Goal: Task Accomplishment & Management: Manage account settings

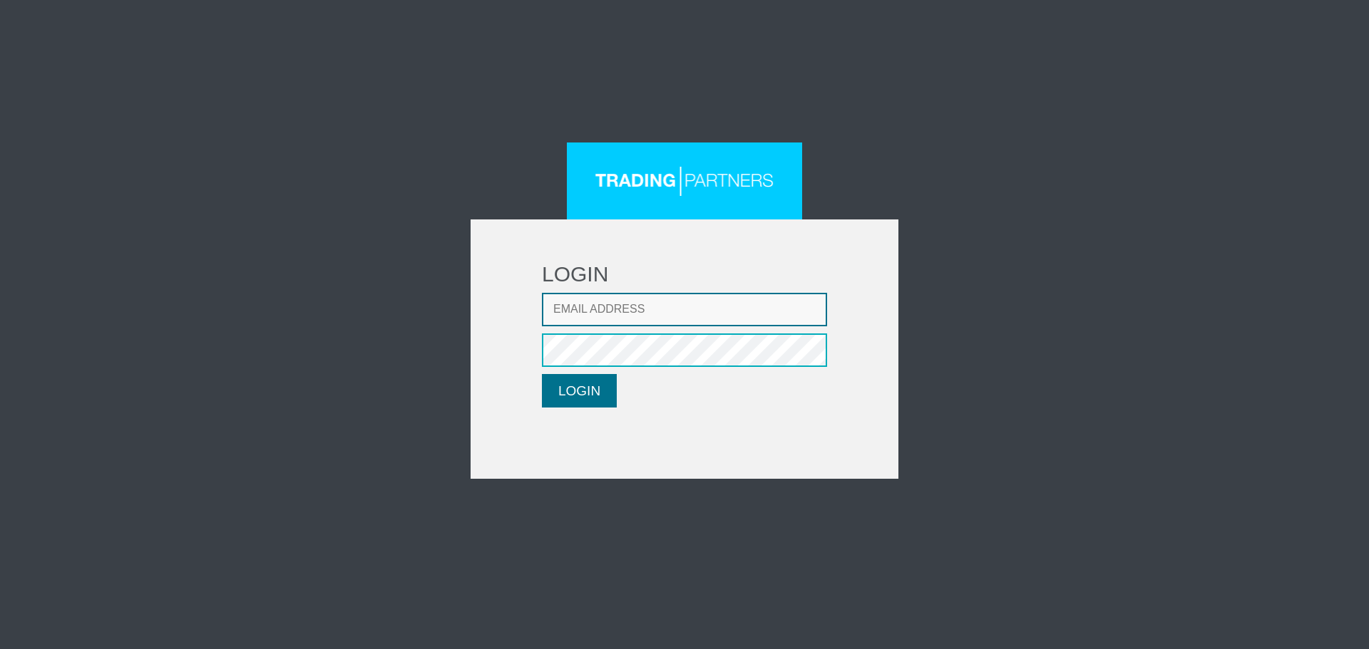
type input "[EMAIL_ADDRESS][DOMAIN_NAME]"
click at [600, 394] on button "LOGIN" at bounding box center [579, 391] width 75 height 34
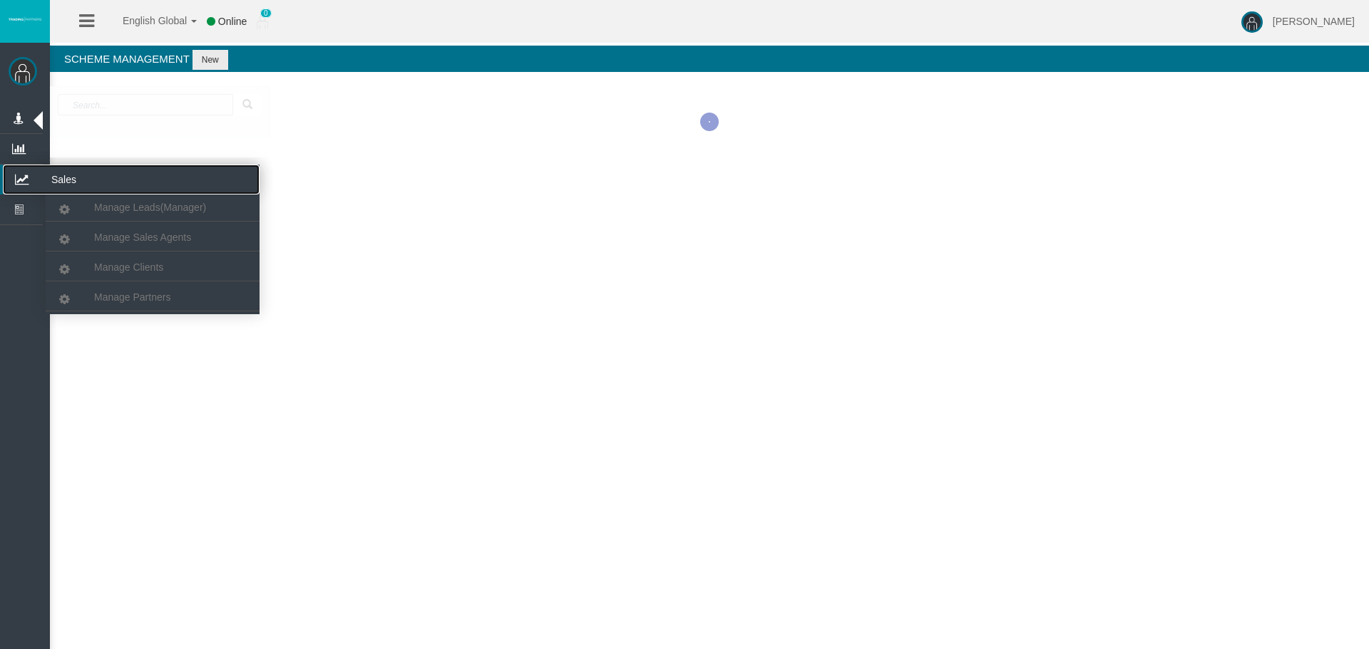
click at [26, 178] on icon at bounding box center [22, 180] width 38 height 30
click at [138, 275] on link "Manage Clients" at bounding box center [153, 268] width 214 height 26
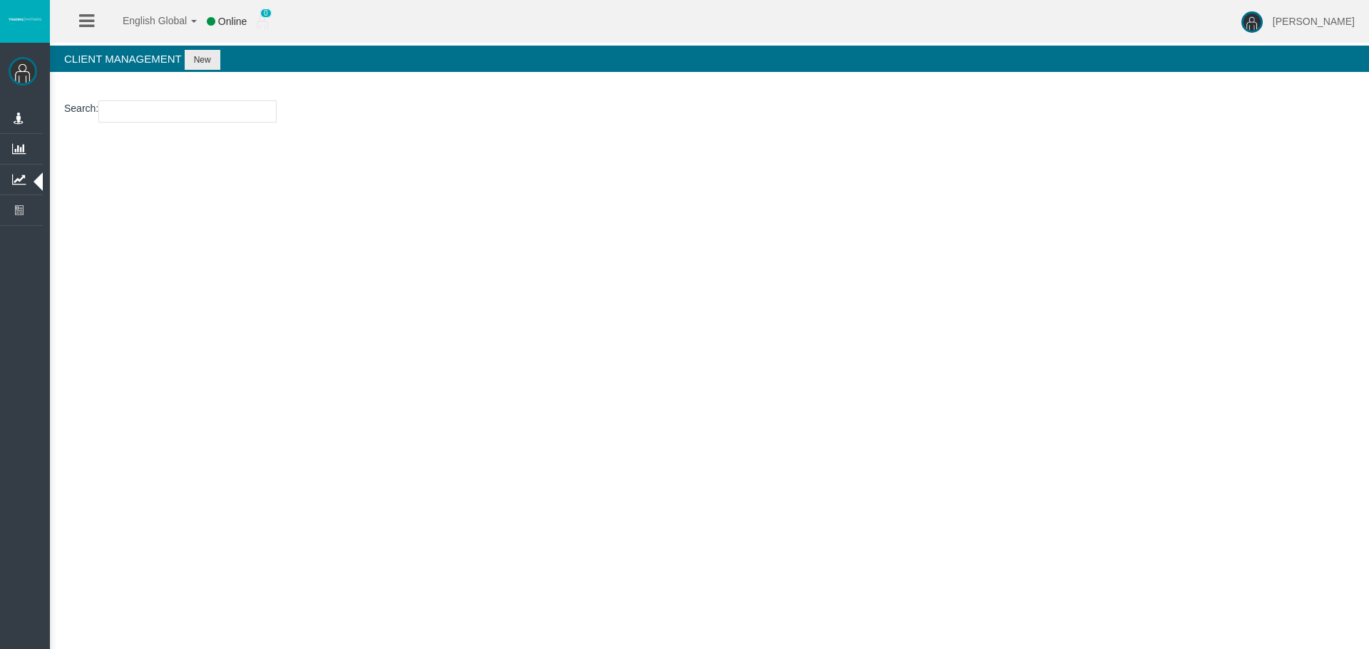
click at [240, 114] on input "number" at bounding box center [187, 112] width 178 height 22
paste input "15180846"
type input "15180846"
click at [202, 59] on button "New" at bounding box center [203, 60] width 36 height 20
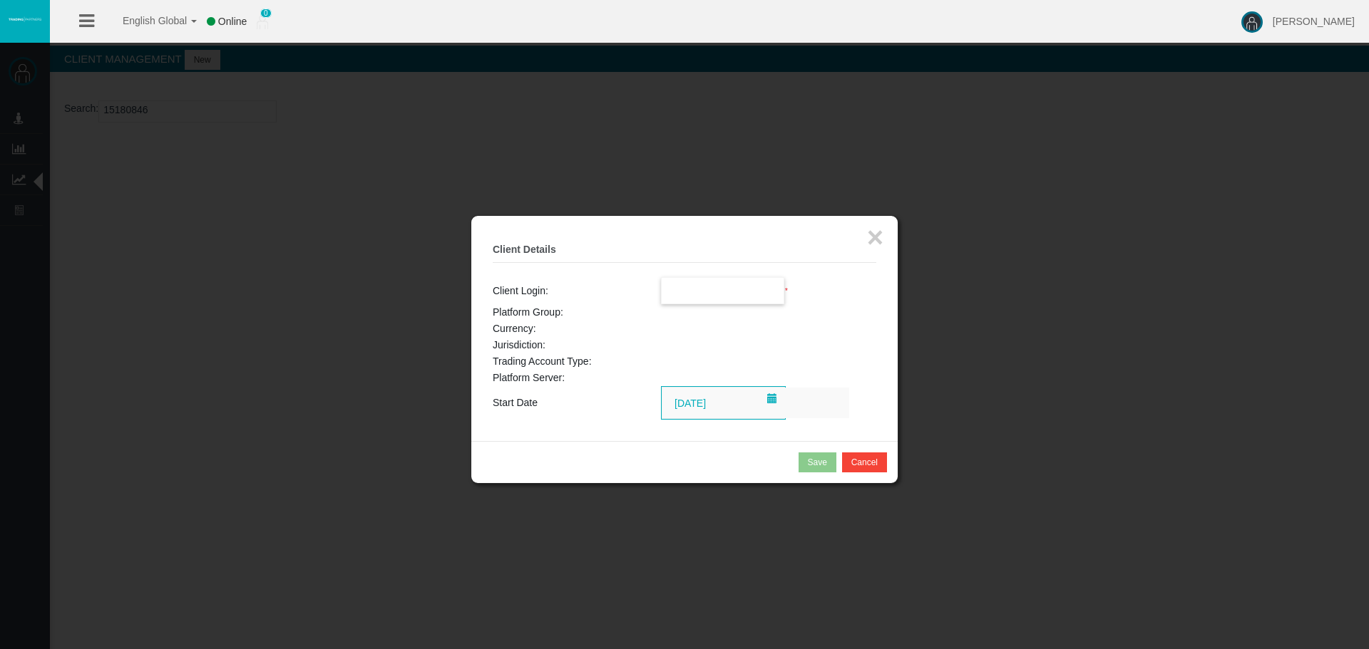
click at [688, 294] on input "text" at bounding box center [723, 291] width 123 height 26
paste input "15180846"
click at [721, 321] on li "15180846" at bounding box center [723, 316] width 123 height 23
type input "15180846"
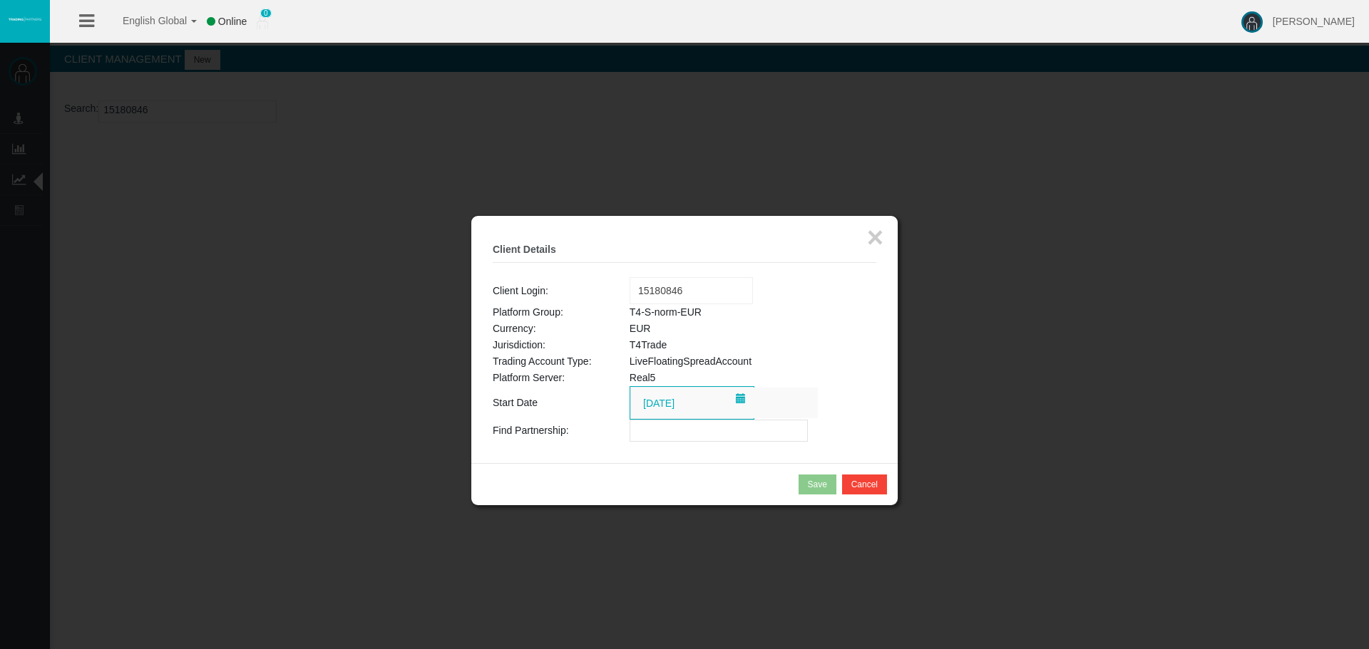
click at [685, 433] on input "text" at bounding box center [719, 431] width 178 height 22
paste input "IBupyd5"
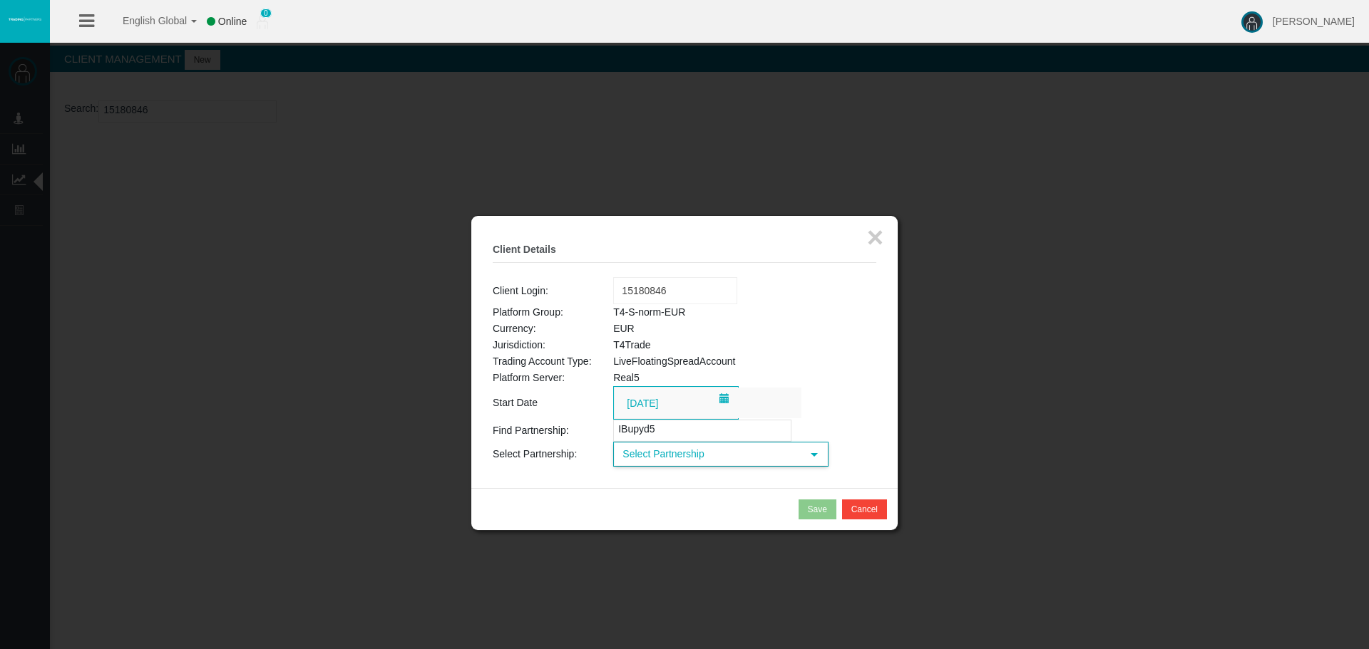
type input "IBupyd5"
click at [682, 458] on span "Select Partnership" at bounding box center [708, 454] width 187 height 22
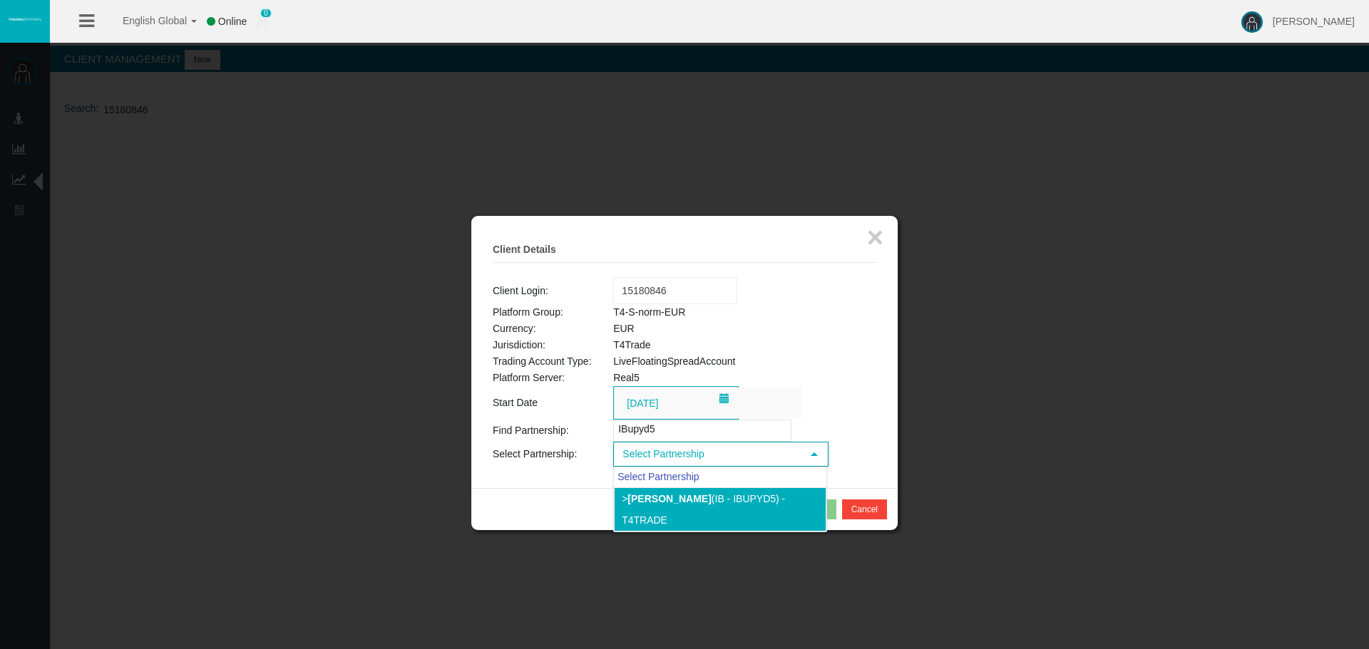
click at [677, 506] on li "> [PERSON_NAME] (IB - IBupyd5) - T4Trade" at bounding box center [720, 510] width 212 height 44
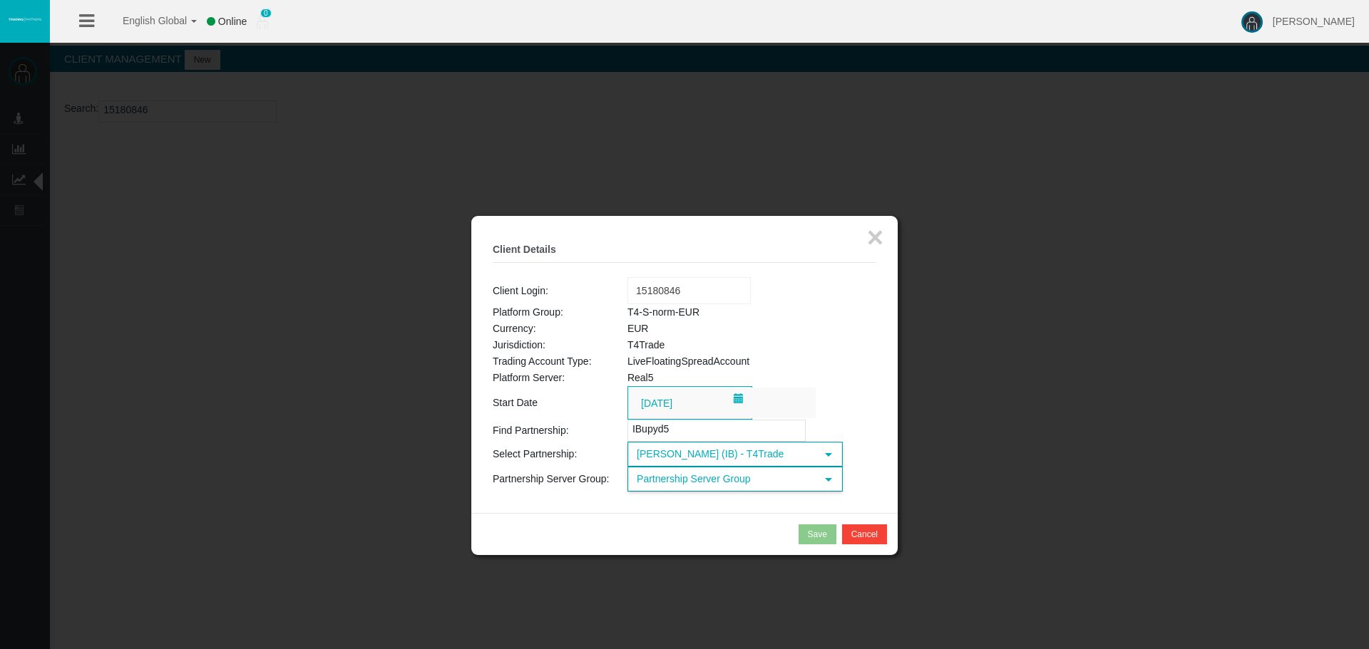
click at [716, 482] on span "Partnership Server Group" at bounding box center [722, 479] width 187 height 22
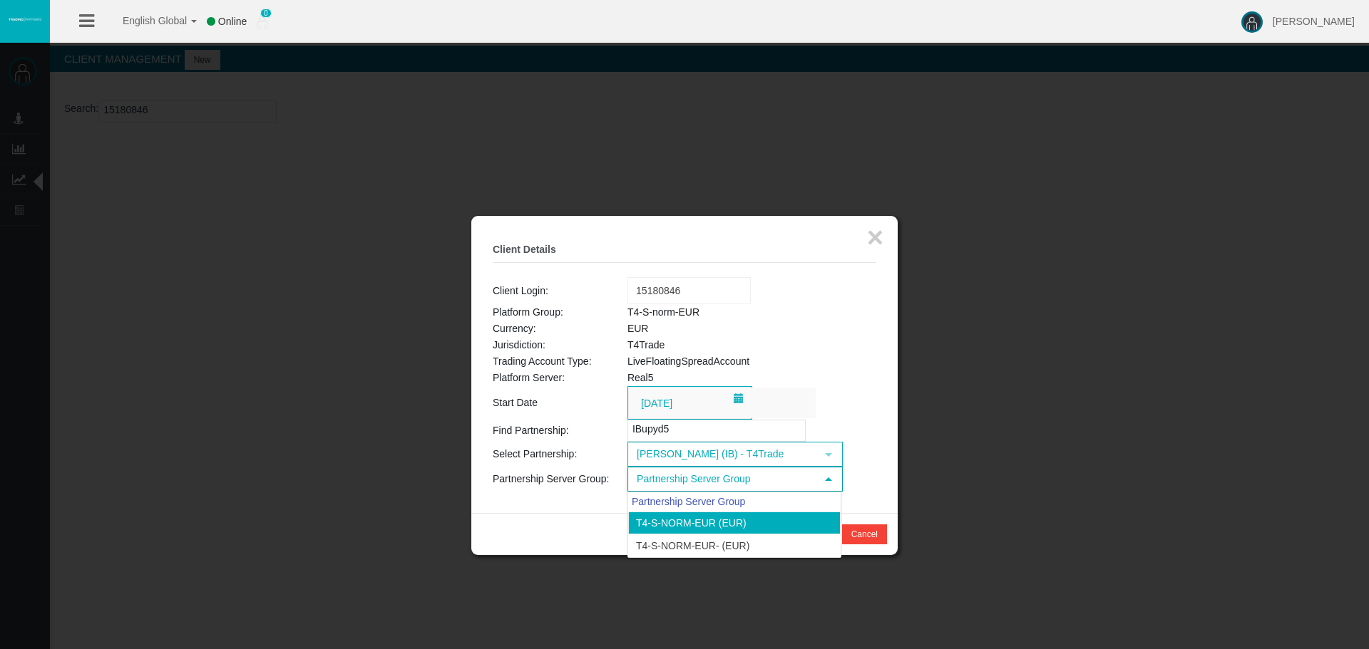
click at [684, 523] on li "T4-S-norm-EUR (EUR)" at bounding box center [734, 523] width 212 height 23
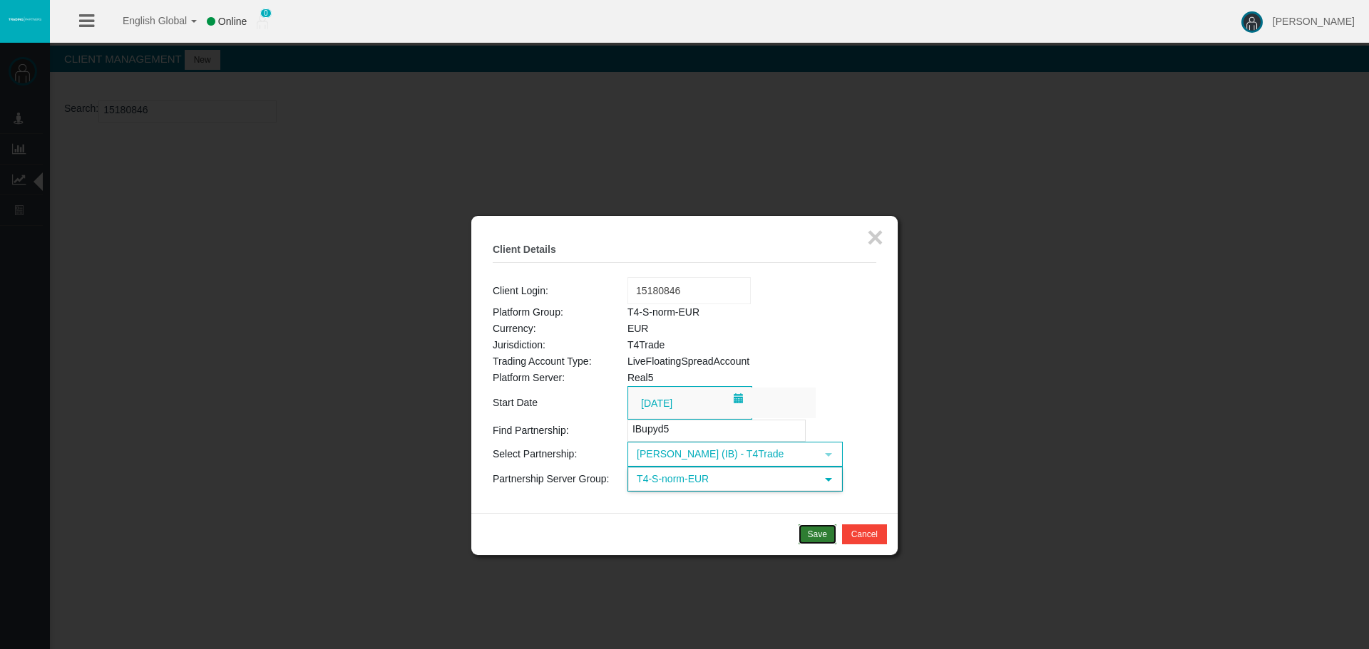
click at [813, 533] on div "Save" at bounding box center [817, 534] width 19 height 13
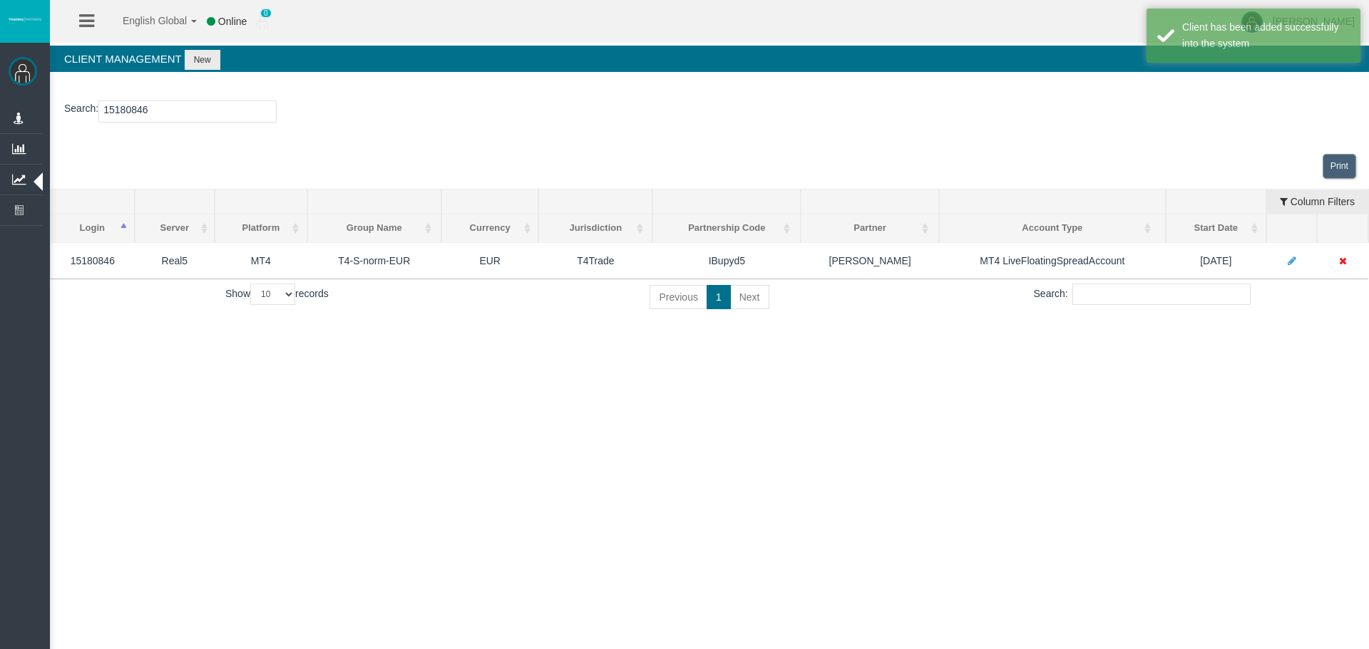
click at [123, 111] on input "15180846" at bounding box center [187, 112] width 178 height 22
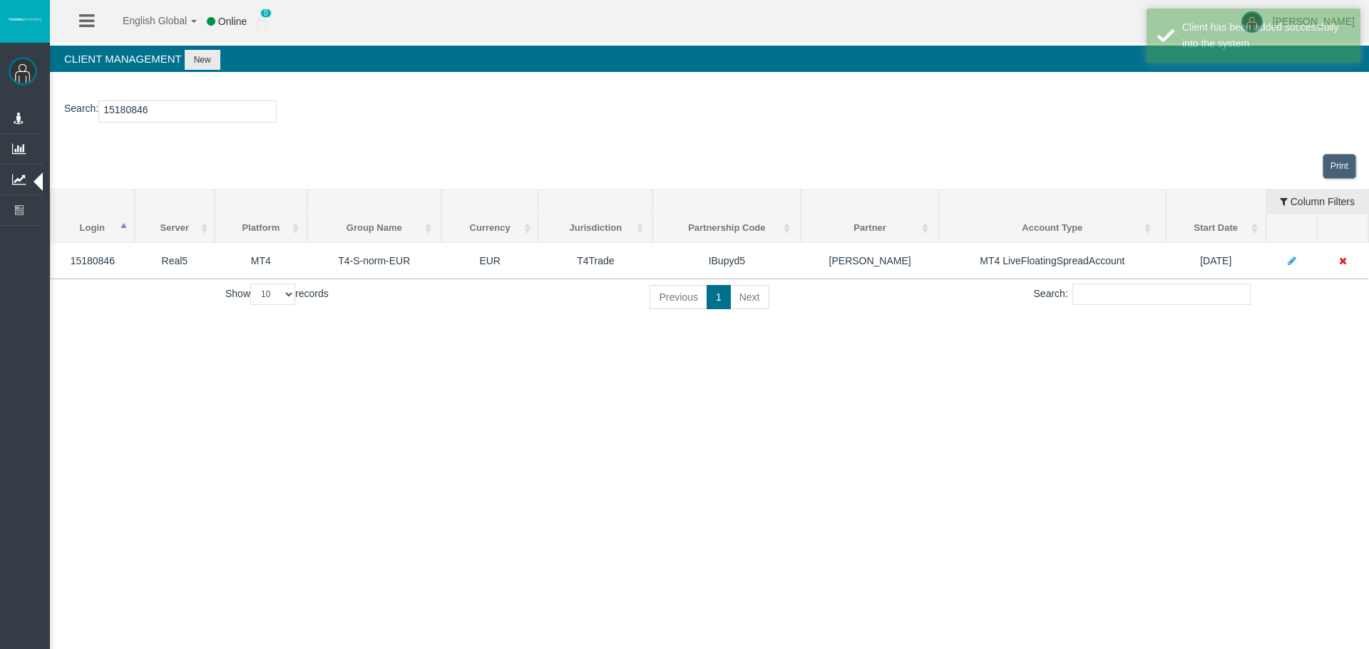
paste input "544"
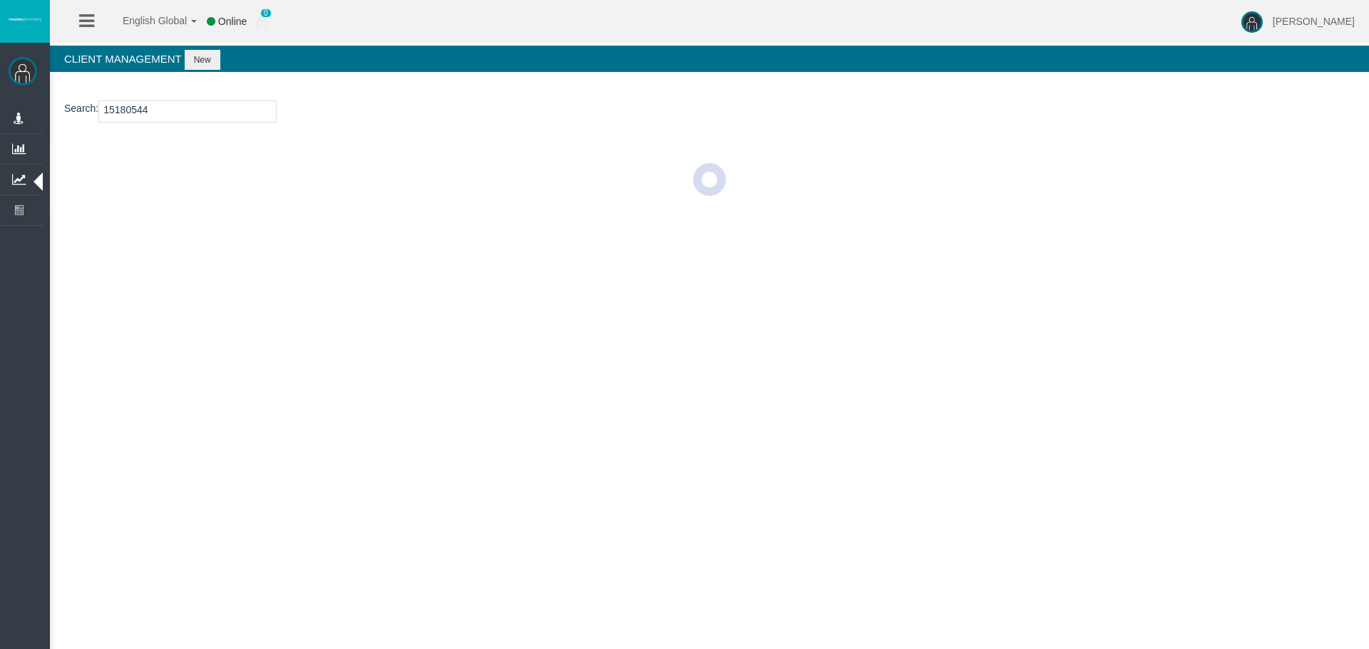
type input "15180544"
click at [205, 64] on button "New" at bounding box center [203, 60] width 36 height 20
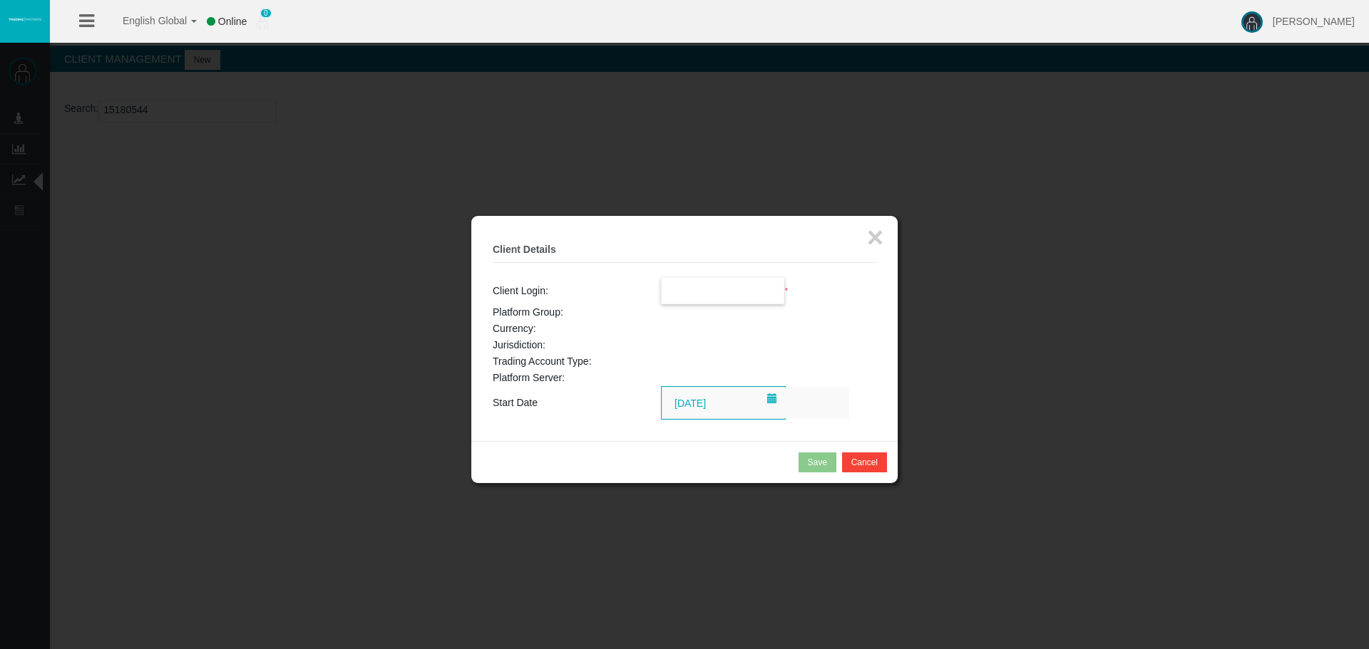
click at [707, 294] on input "text" at bounding box center [723, 291] width 123 height 26
paste input "15180544"
click at [733, 314] on li "15180544" at bounding box center [723, 316] width 123 height 23
type input "15180544"
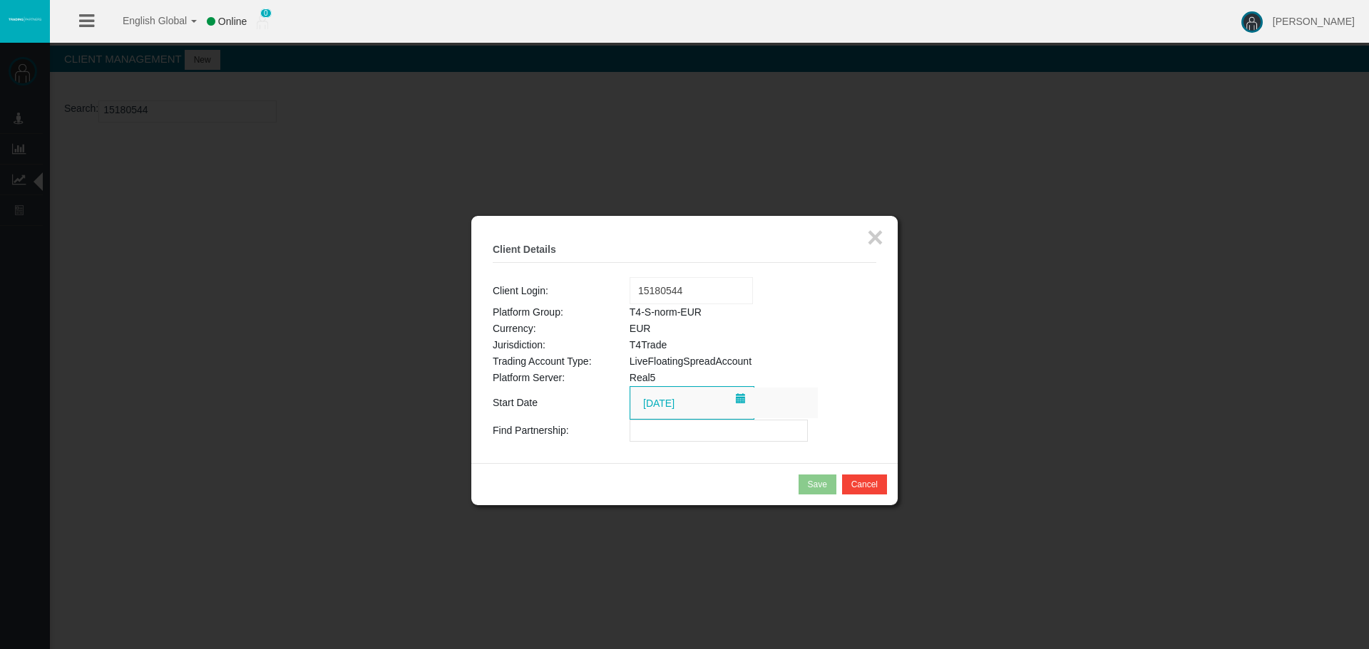
click at [688, 433] on input "text" at bounding box center [719, 431] width 178 height 22
paste input "IBupyd5"
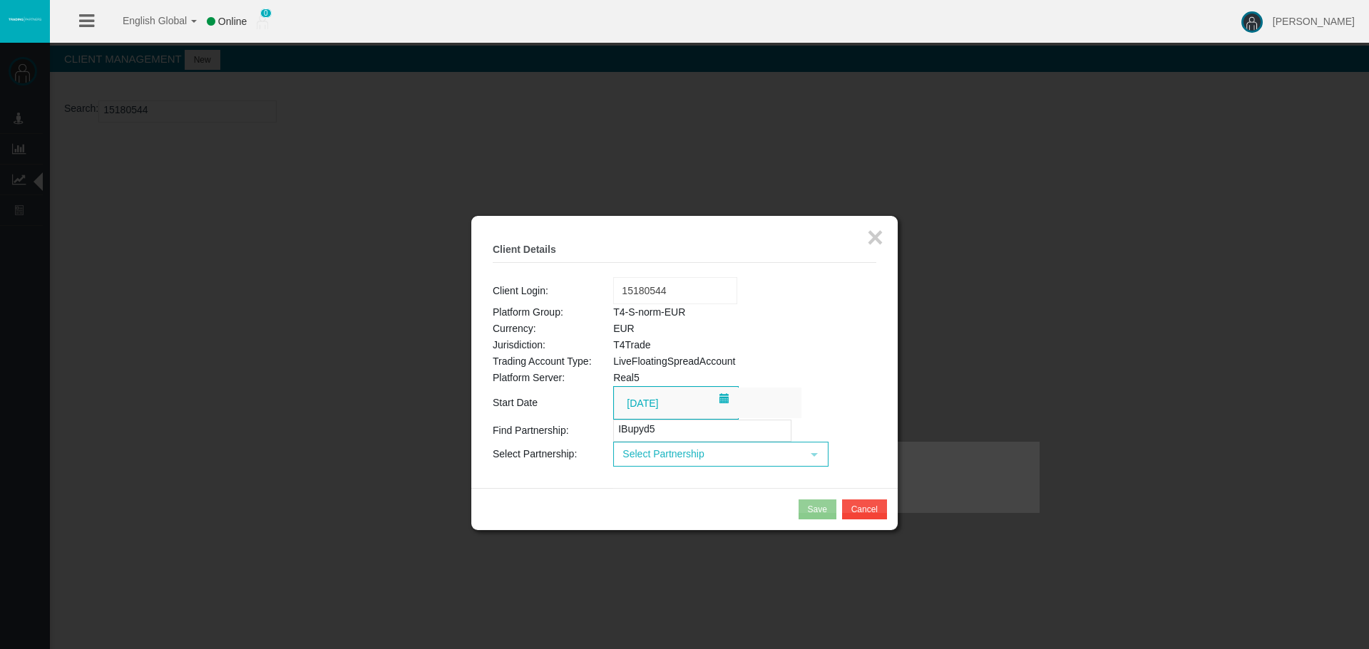
type input "IBupyd5"
click at [667, 446] on span "Select Partnership" at bounding box center [708, 454] width 187 height 22
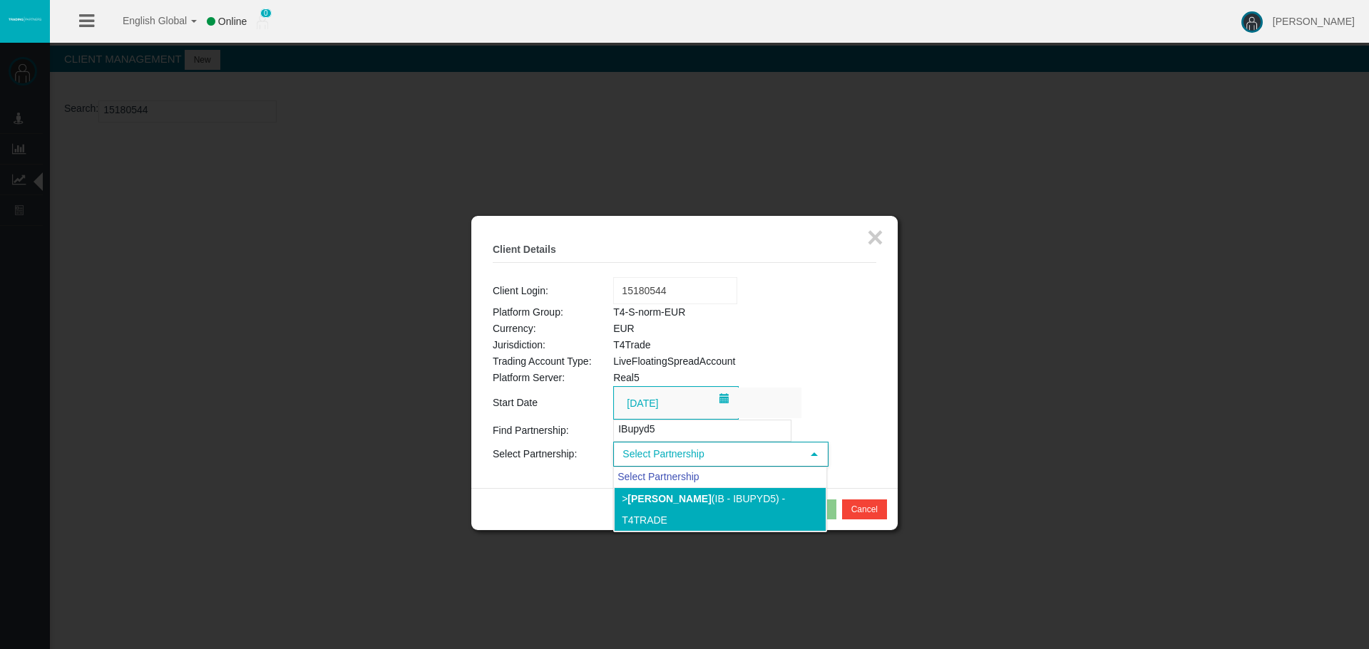
click at [684, 499] on b "[PERSON_NAME]" at bounding box center [668, 498] width 83 height 11
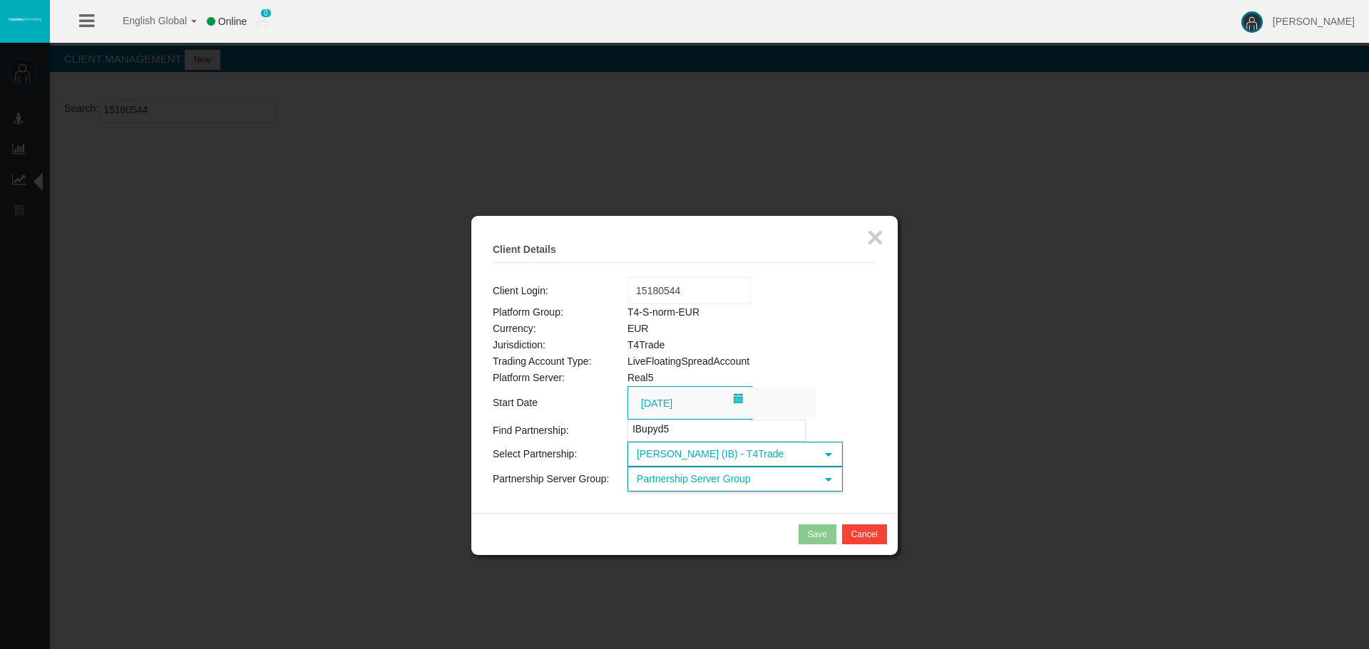
click at [731, 490] on span "Partnership Server Group" at bounding box center [722, 479] width 187 height 22
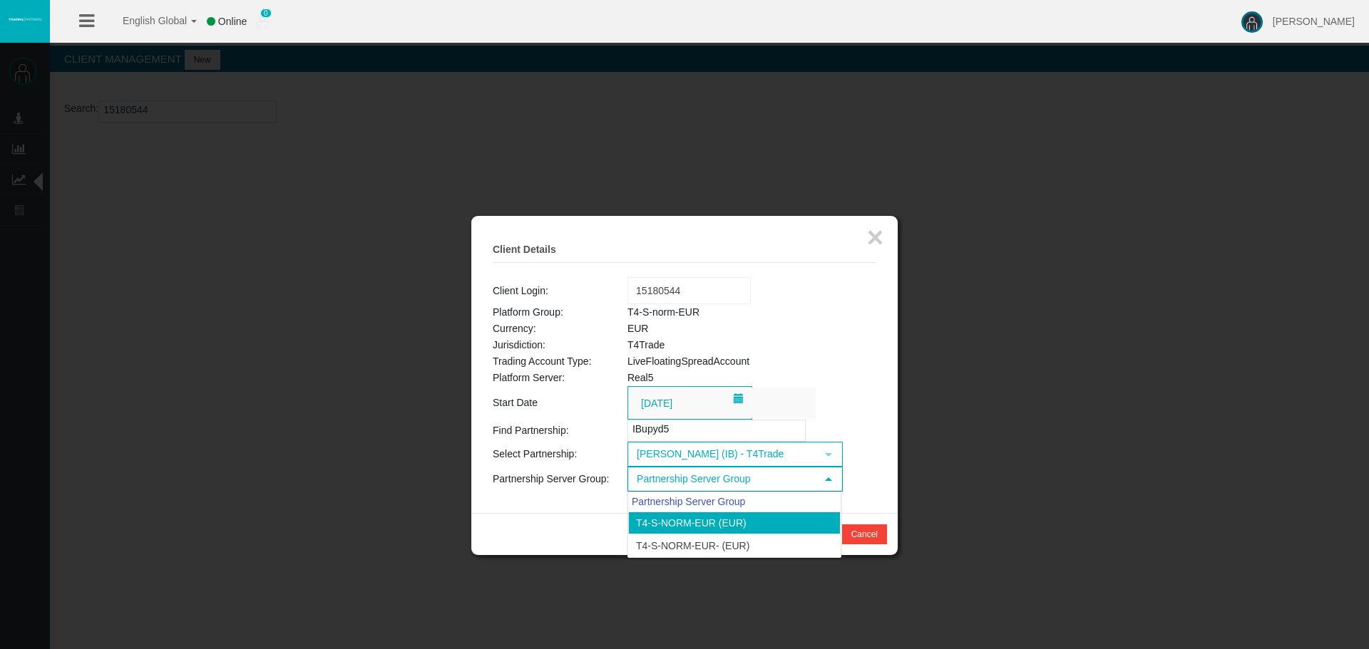
click at [714, 518] on li "T4-S-norm-EUR (EUR)" at bounding box center [734, 523] width 212 height 23
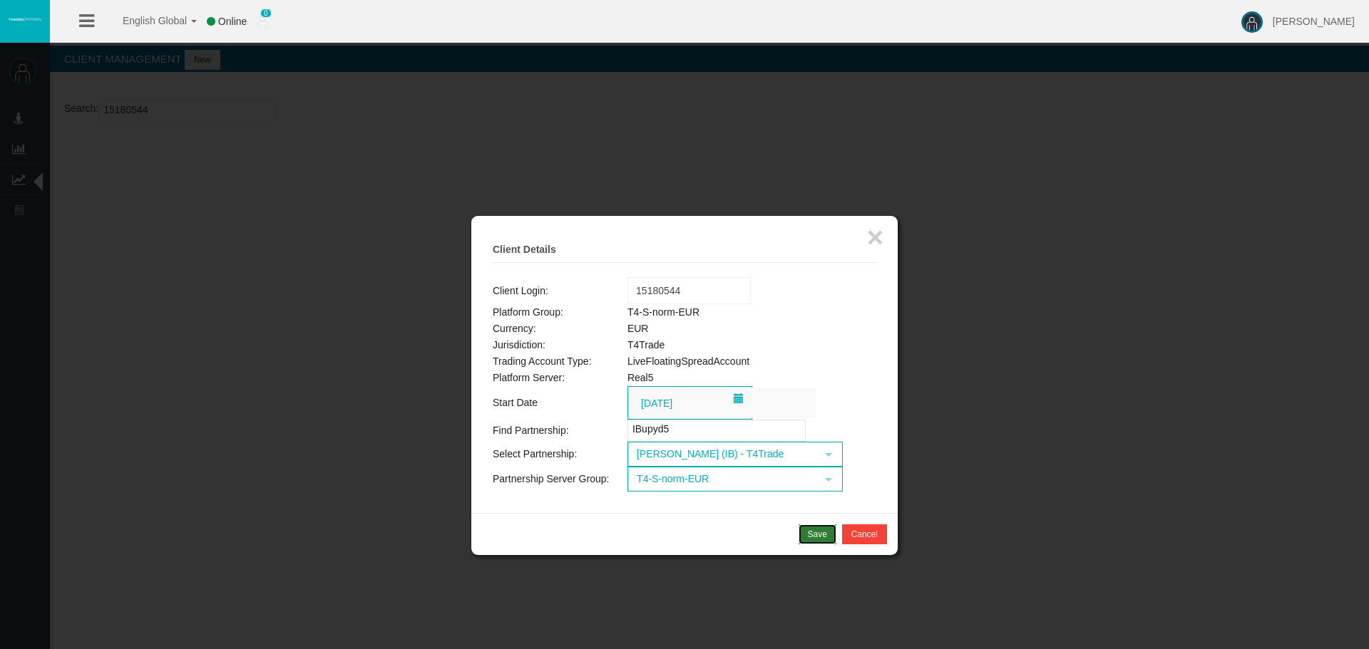
click at [819, 539] on div "Save" at bounding box center [817, 534] width 19 height 13
